Goal: Task Accomplishment & Management: Complete application form

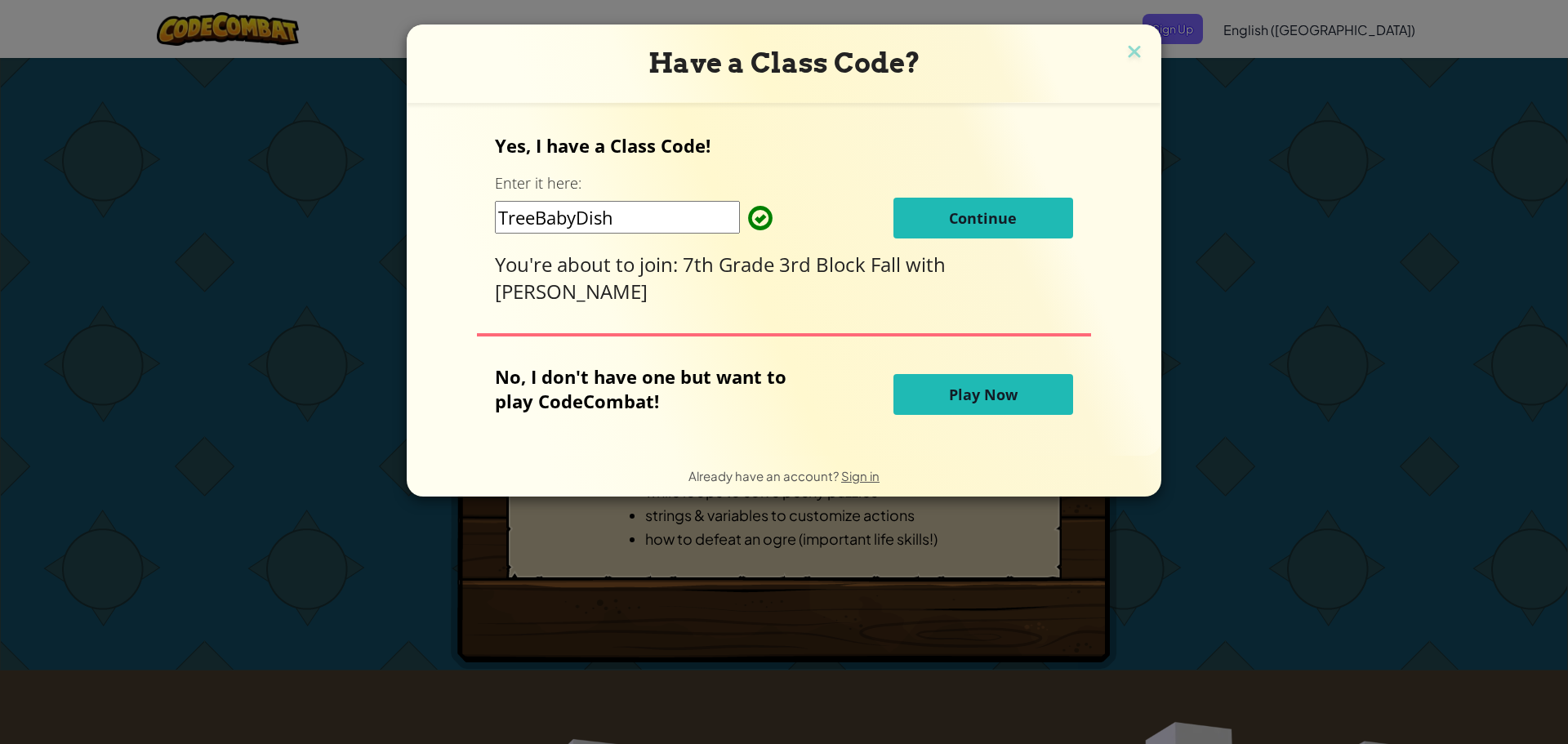
click at [960, 233] on button "Continue" at bounding box center [984, 218] width 180 height 41
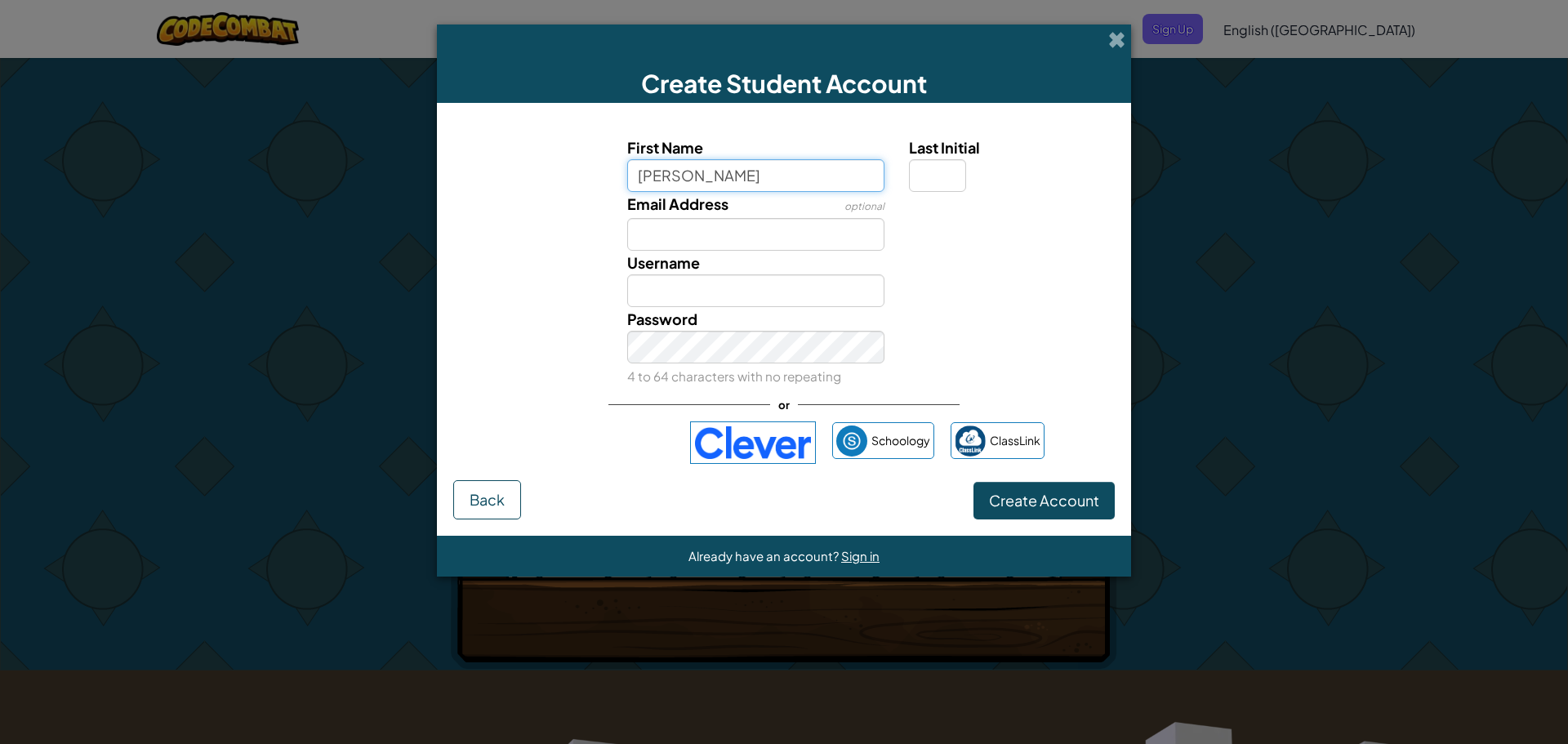
type input "[PERSON_NAME]"
click at [919, 180] on input "Last Initial" at bounding box center [937, 176] width 57 height 33
type input "F"
click at [807, 305] on input "RyanF" at bounding box center [756, 291] width 258 height 33
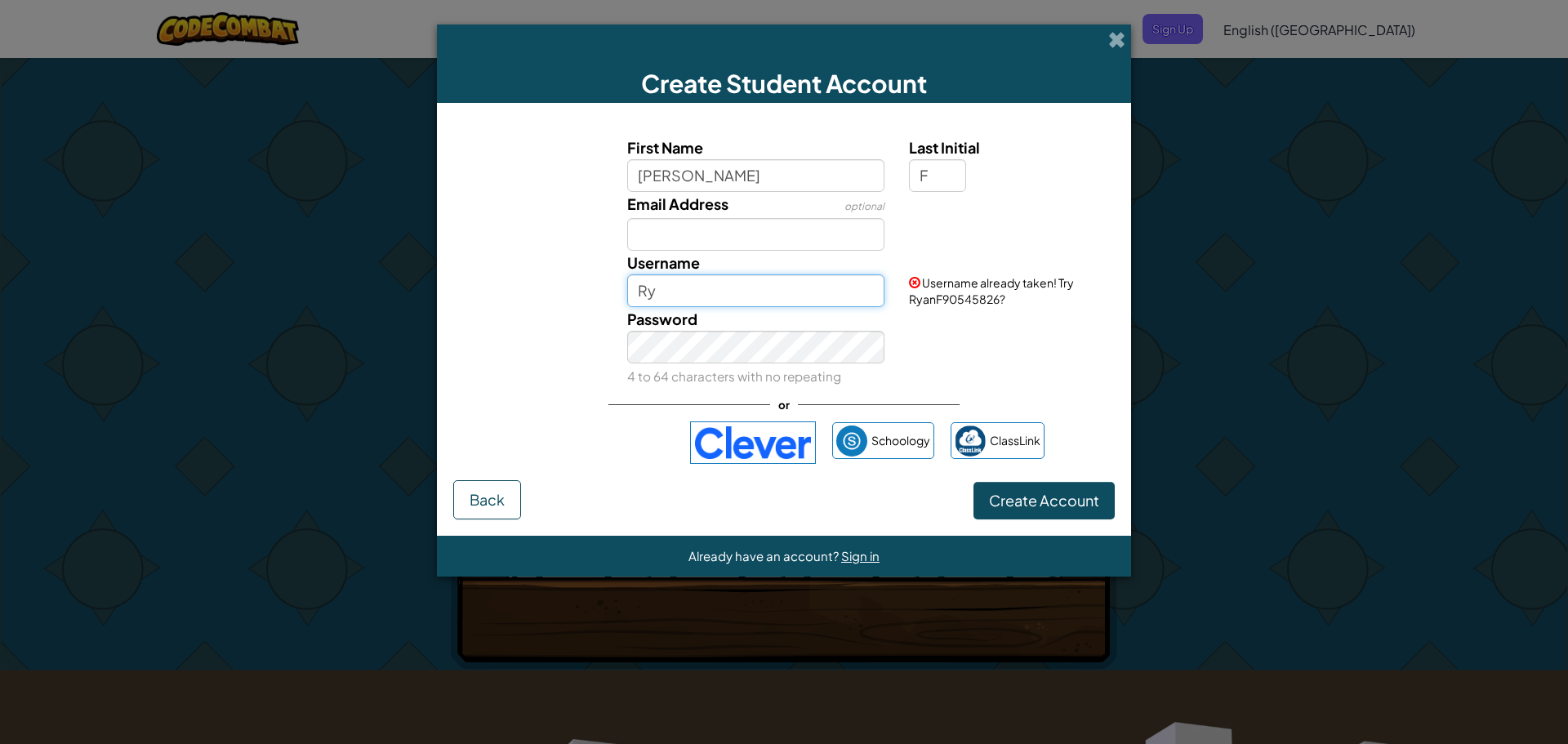
type input "R"
type input "f"
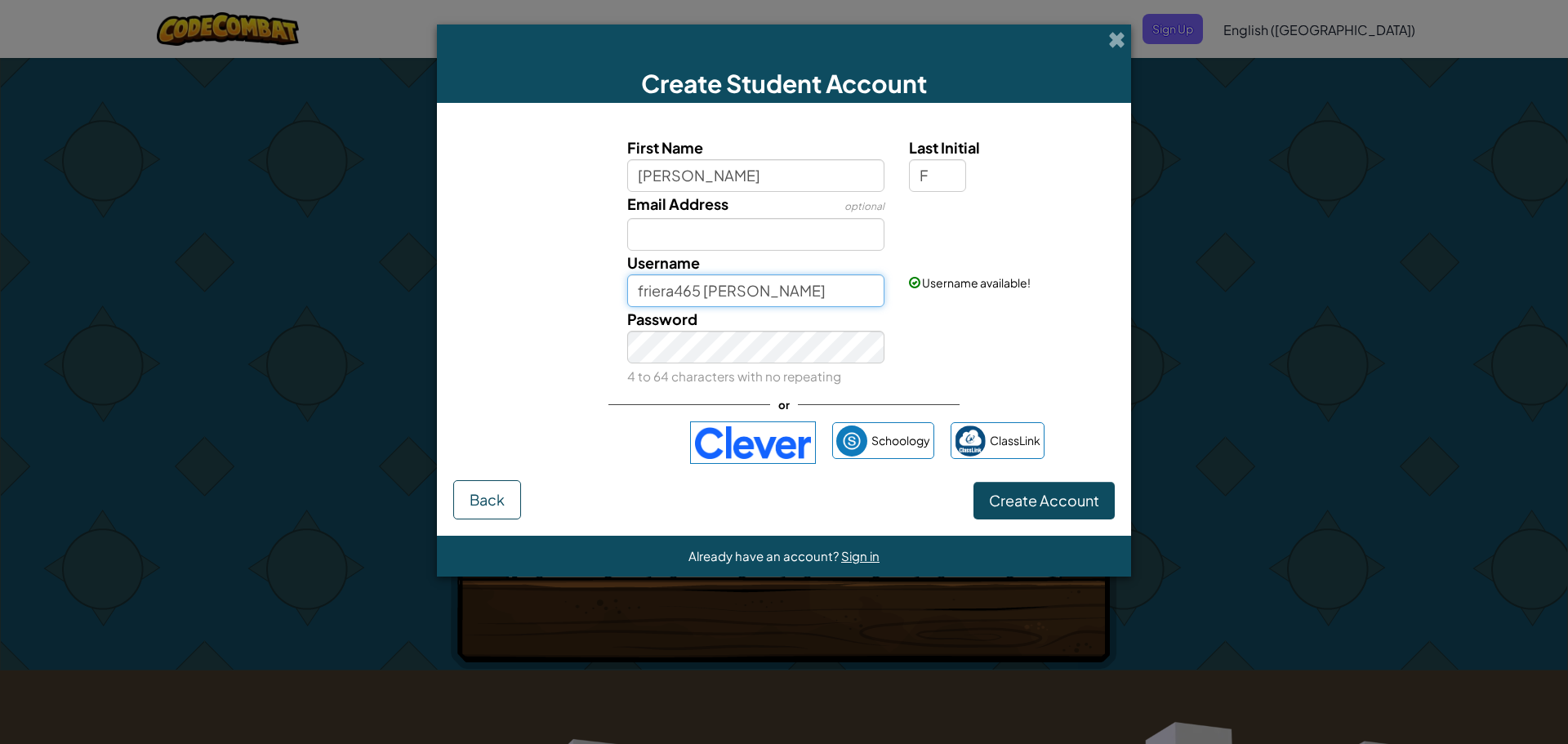
type input "friera465 [PERSON_NAME]"
click at [974, 482] on button "Create Account" at bounding box center [1044, 501] width 142 height 37
click at [1119, 31] on span at bounding box center [1117, 40] width 17 height 17
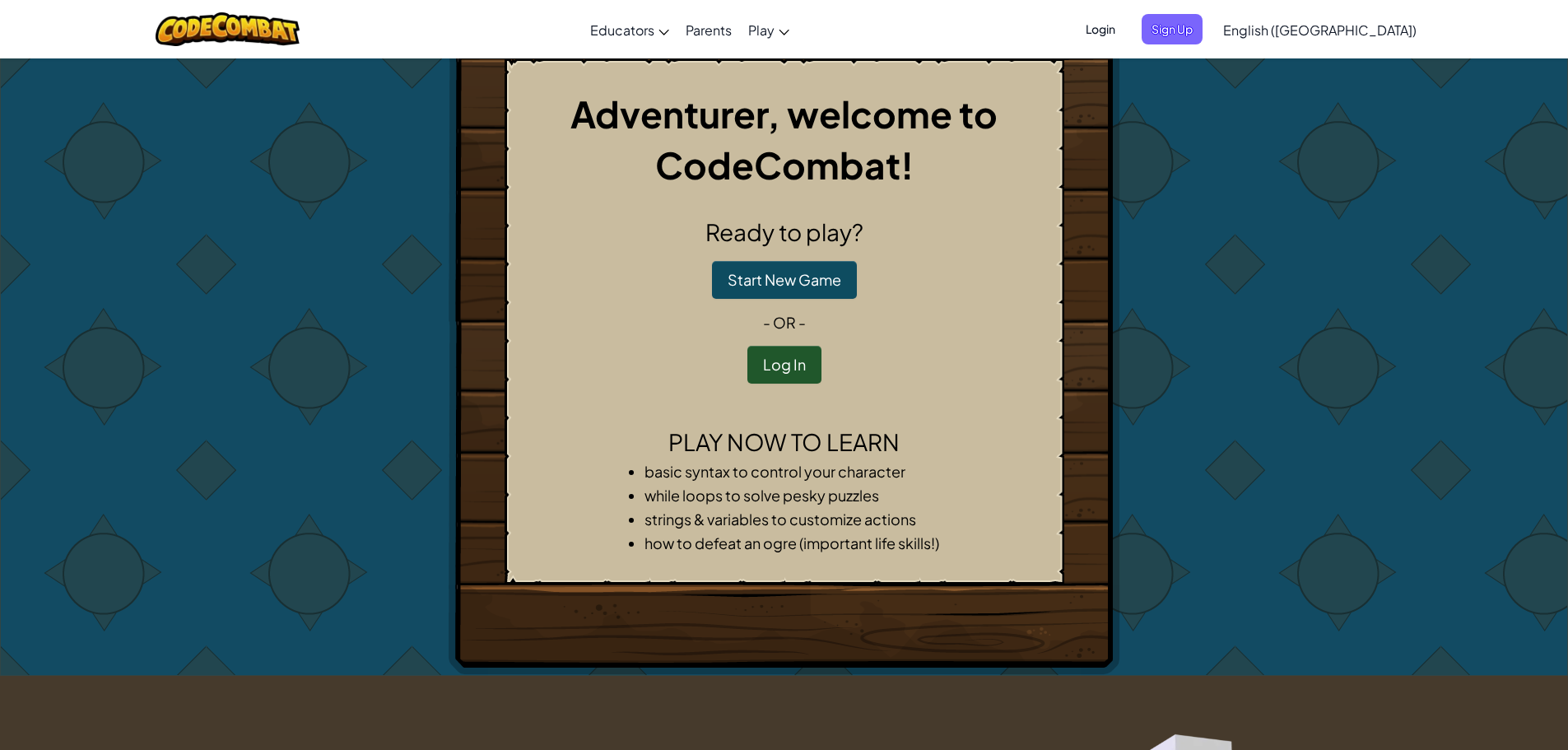
click at [1125, 28] on span "Login" at bounding box center [1101, 29] width 50 height 31
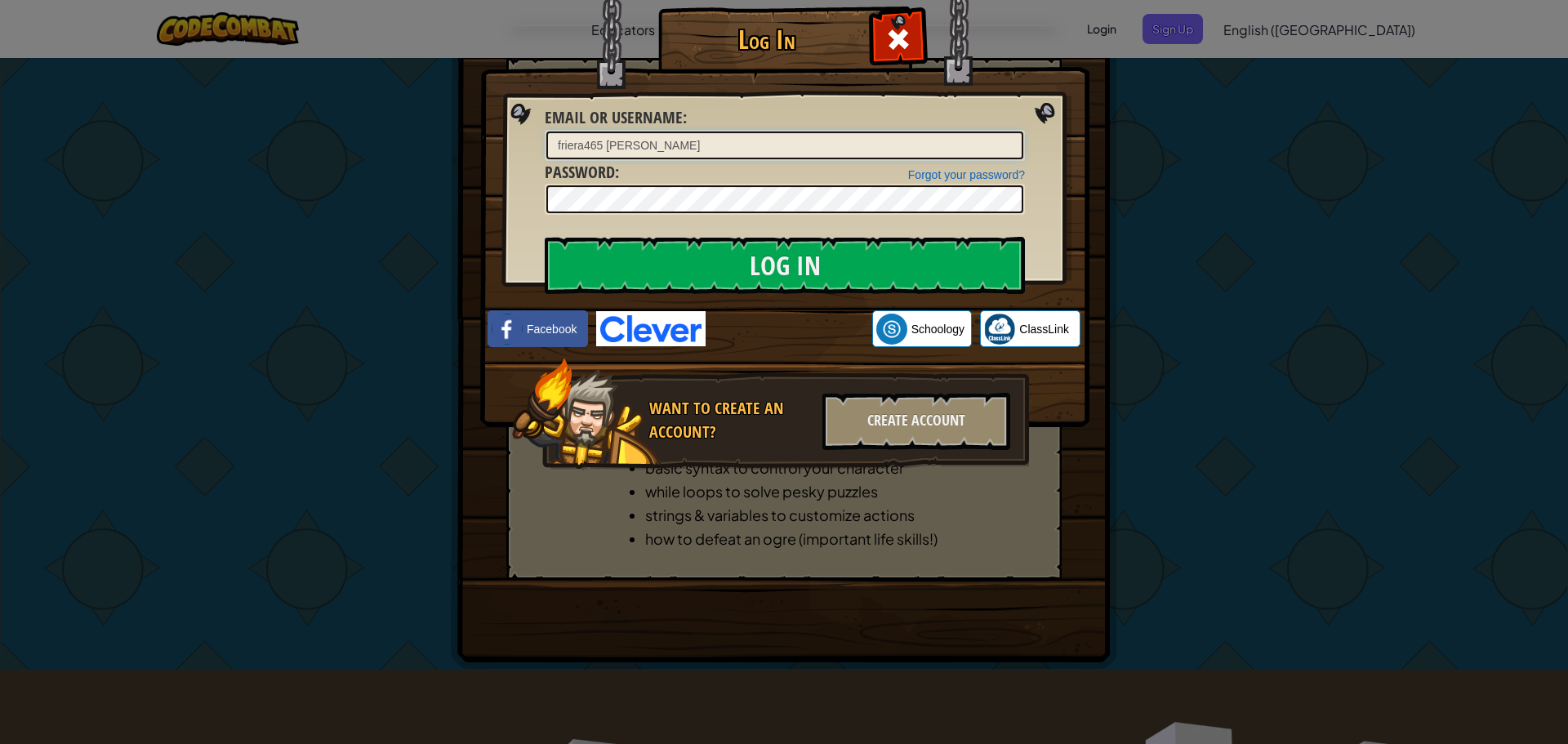
type input "friera465 [PERSON_NAME]"
click at [985, 260] on input "Log In" at bounding box center [784, 265] width 480 height 57
